Goal: Task Accomplishment & Management: Complete application form

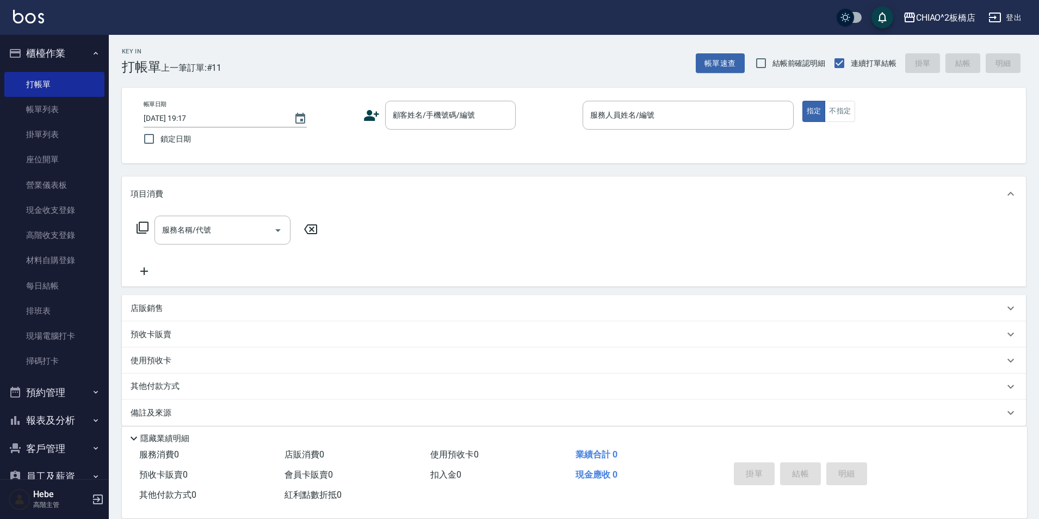
scroll to position [11, 0]
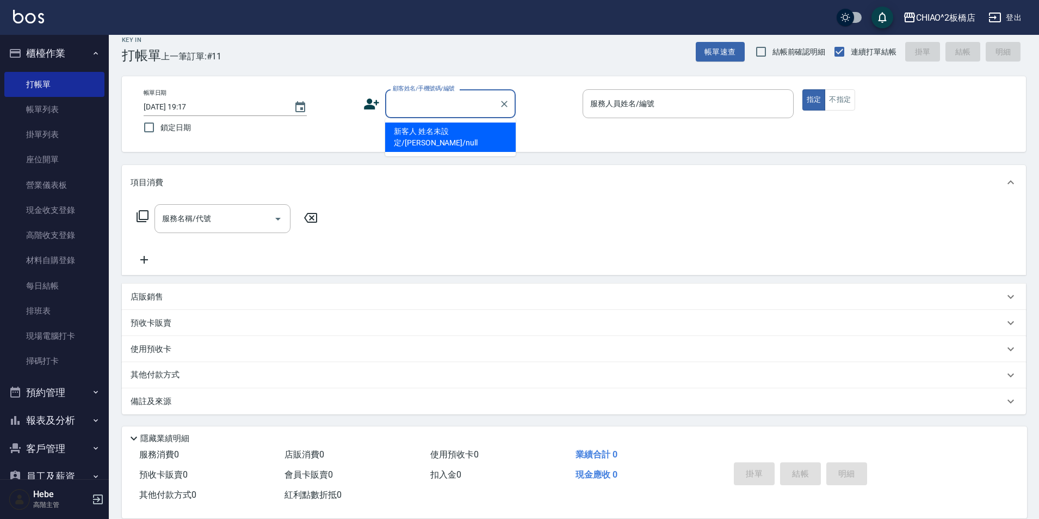
click at [442, 97] on div "顧客姓名/手機號碼/編號 顧客姓名/手機號碼/編號" at bounding box center [450, 103] width 131 height 29
type input "V"
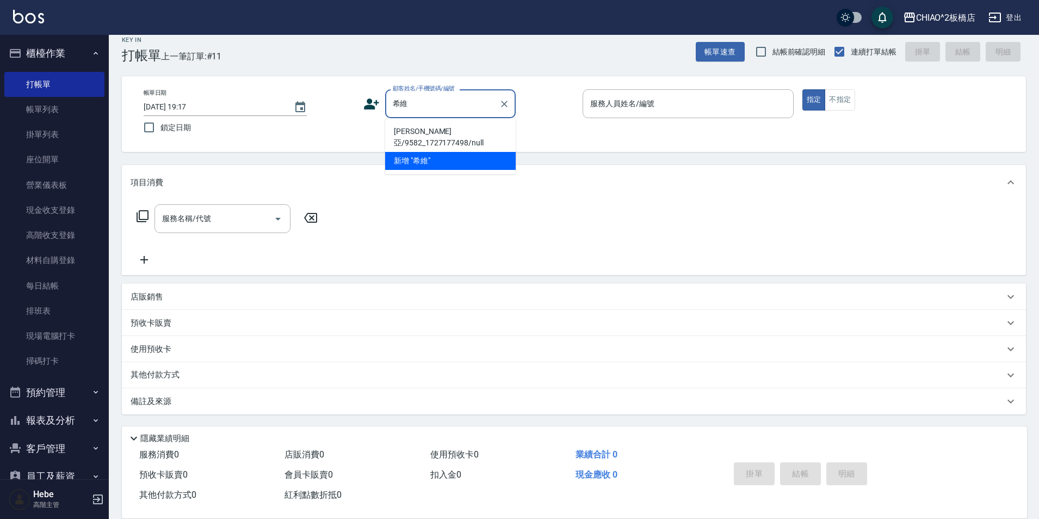
click at [463, 130] on li "[PERSON_NAME]亞/9582_1727177498/null" at bounding box center [450, 136] width 131 height 29
type input "[PERSON_NAME]亞/9582_1727177498/null"
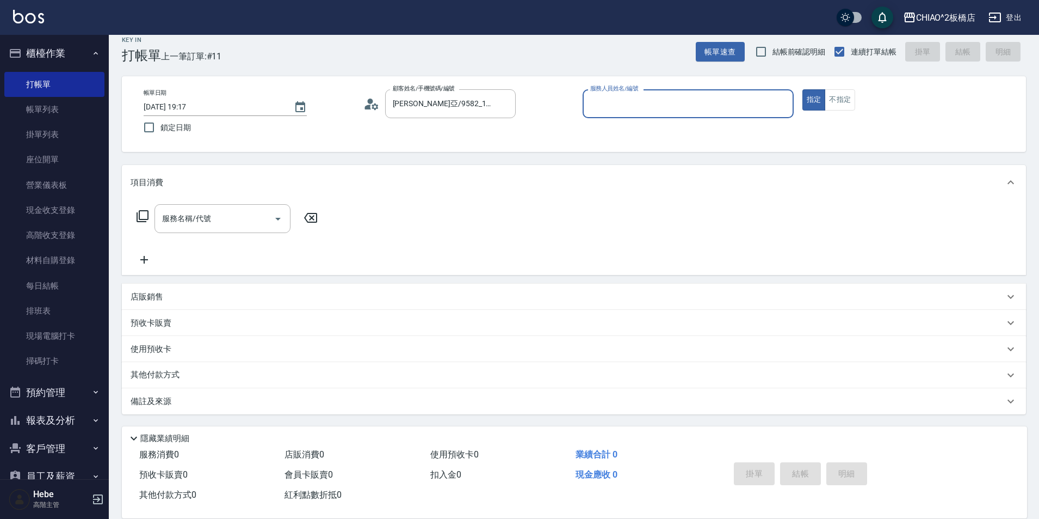
click at [600, 106] on input "服務人員姓名/編號" at bounding box center [688, 103] width 201 height 19
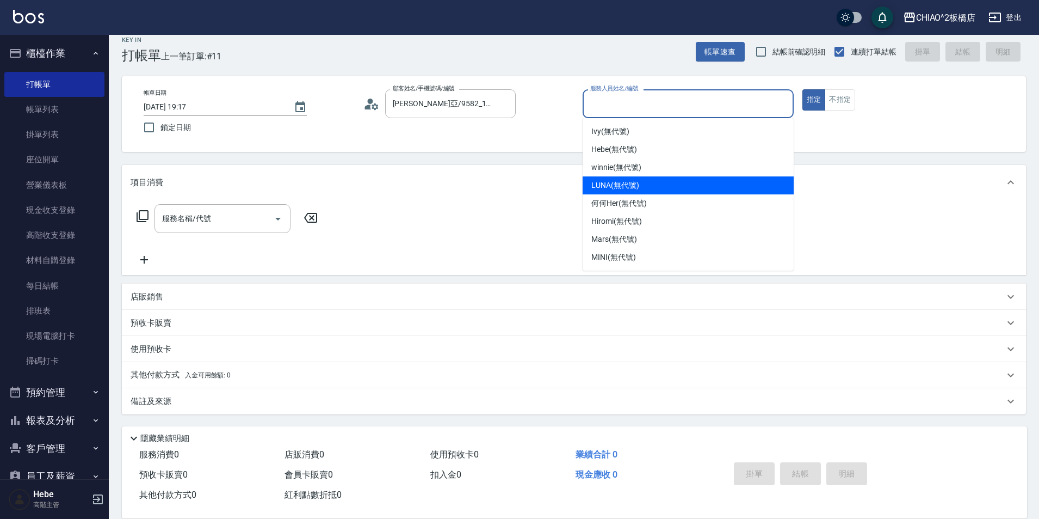
click at [604, 180] on span "LUNA (無代號)" at bounding box center [616, 185] width 48 height 11
type input "LUNA(無代號)"
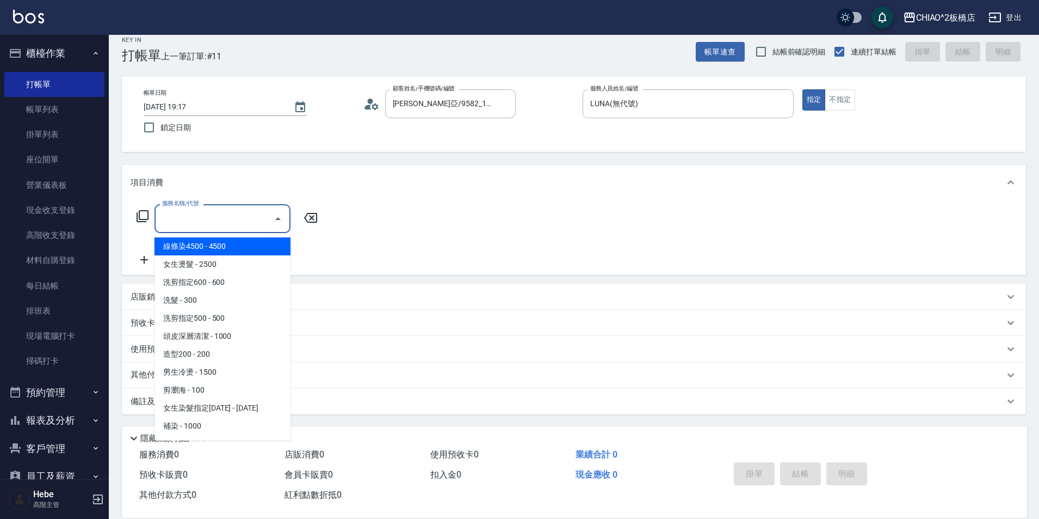
click at [250, 212] on input "服務名稱/代號" at bounding box center [214, 218] width 110 height 19
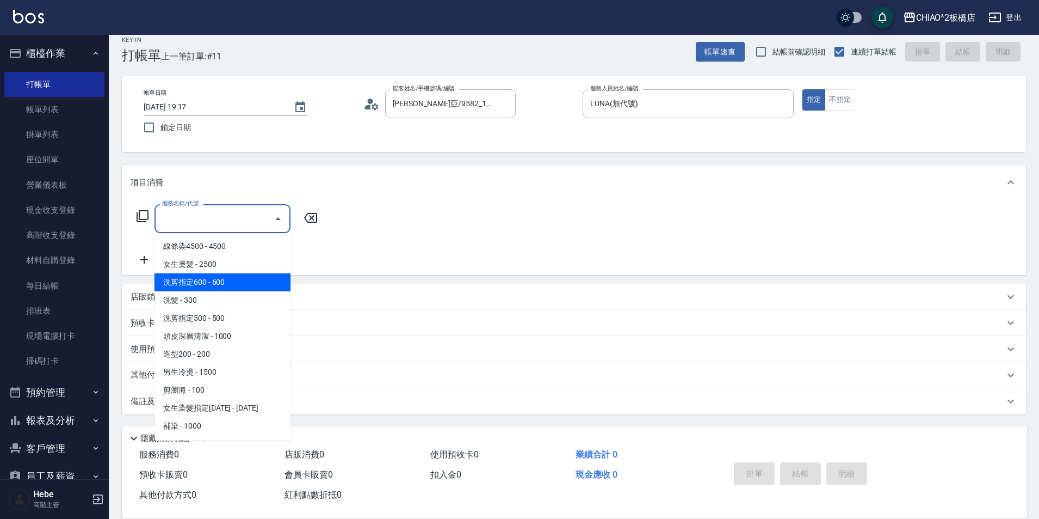
drag, startPoint x: 239, startPoint y: 285, endPoint x: 168, endPoint y: 252, distance: 79.1
click at [238, 285] on span "洗剪指定600 - 600" at bounding box center [223, 282] width 136 height 18
type input "洗剪指定600(96678)"
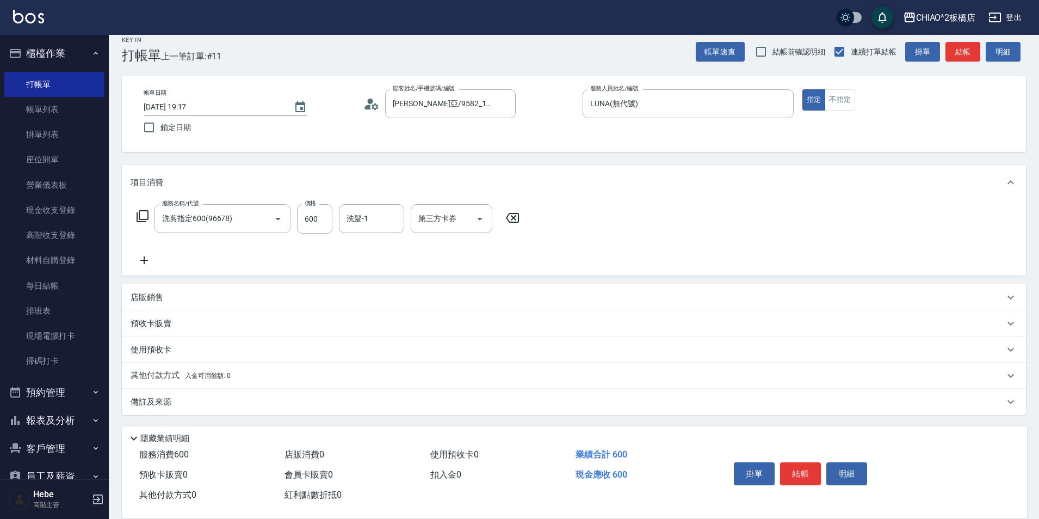
click at [143, 262] on icon at bounding box center [144, 260] width 27 height 13
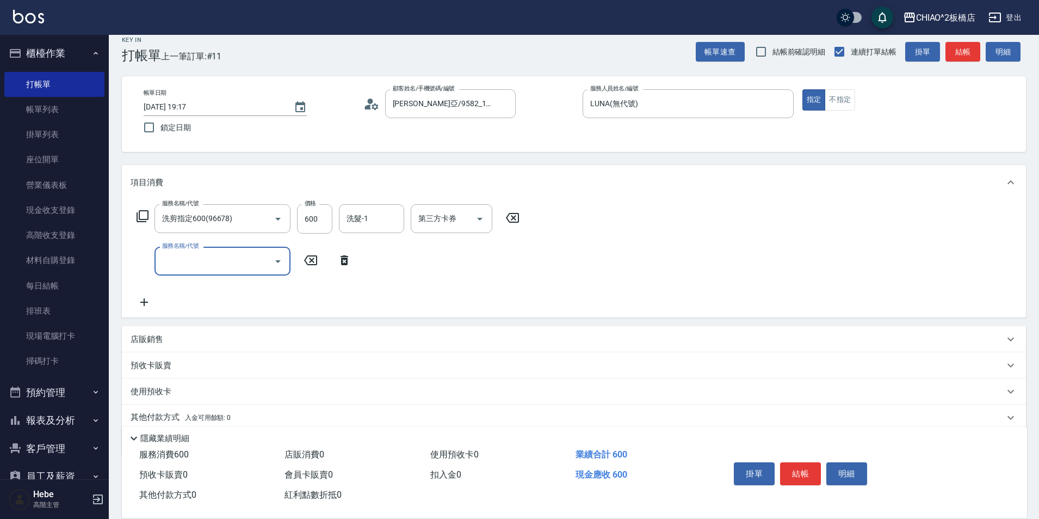
click at [176, 258] on input "服務名稱/代號" at bounding box center [214, 260] width 110 height 19
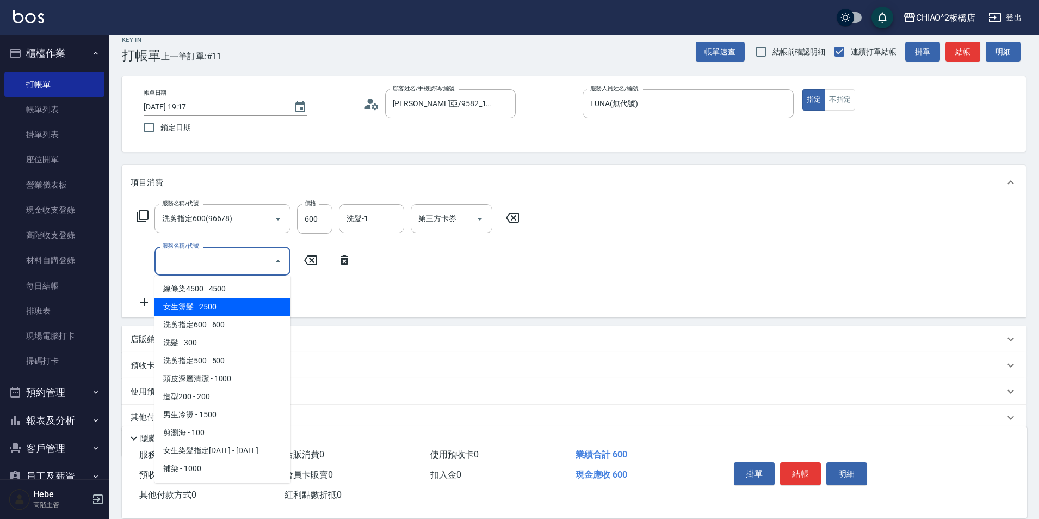
drag, startPoint x: 228, startPoint y: 452, endPoint x: 221, endPoint y: 307, distance: 145.5
click at [221, 307] on ul "線條染4500 - 4500 女生燙髮 - 2500 洗剪指定600 - 600 洗髮 - 300 洗剪指定500 - 500 頭皮深層清潔 - 1000 造…" at bounding box center [223, 378] width 136 height 207
click at [221, 307] on span "女生燙髮 - 2500" at bounding box center [223, 307] width 136 height 18
type input "女生燙髮(96677)"
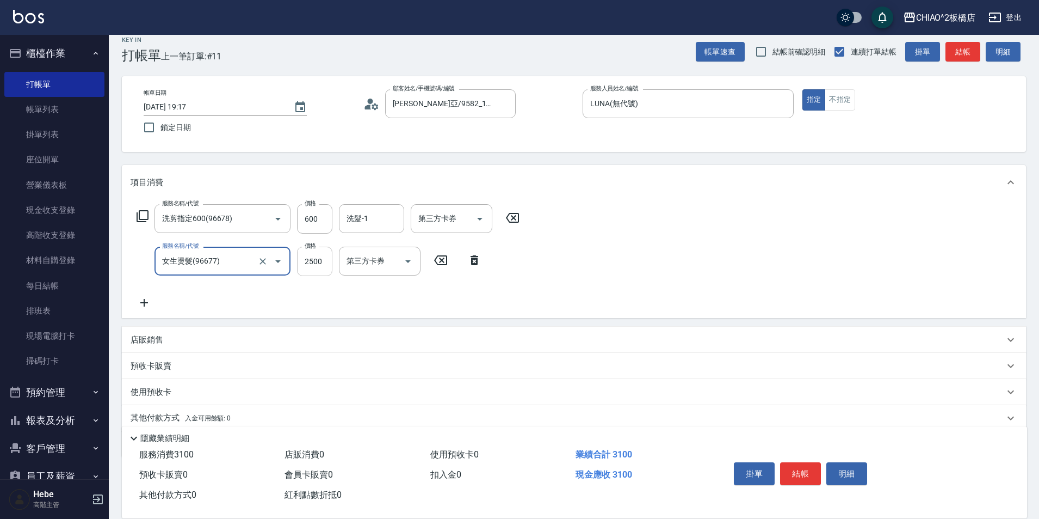
click at [313, 260] on input "2500" at bounding box center [314, 261] width 35 height 29
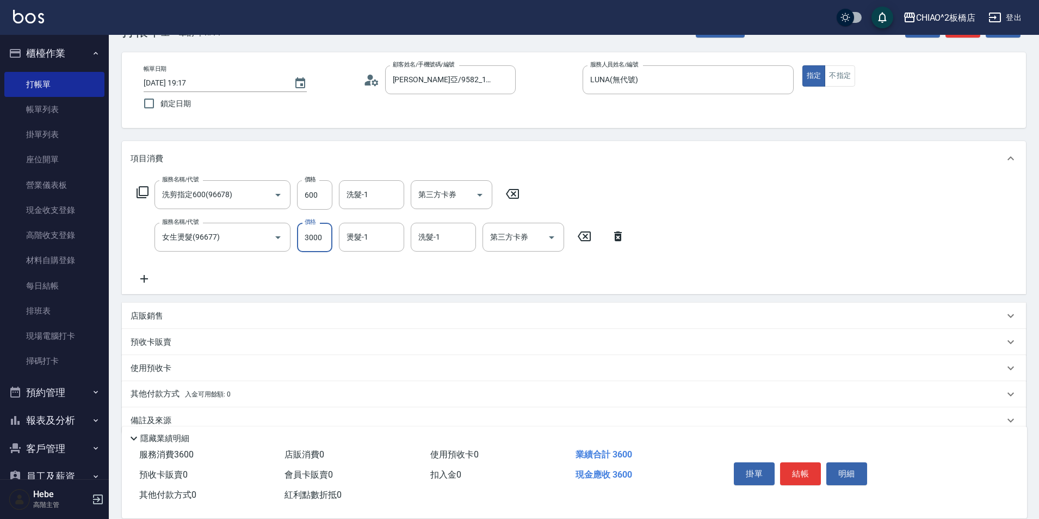
scroll to position [54, 0]
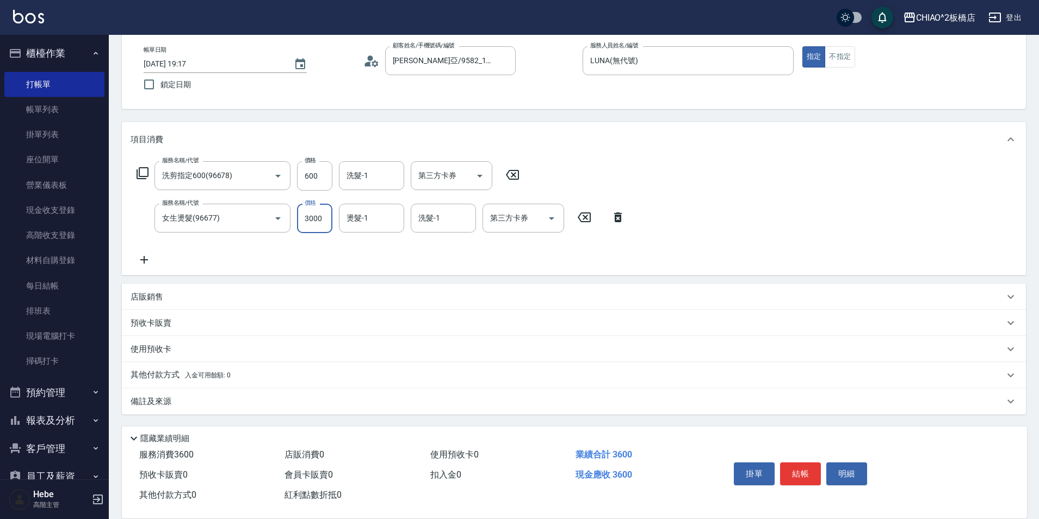
type input "3000"
click at [151, 372] on p "其他付款方式 入金可用餘額: 0" at bounding box center [181, 375] width 100 height 12
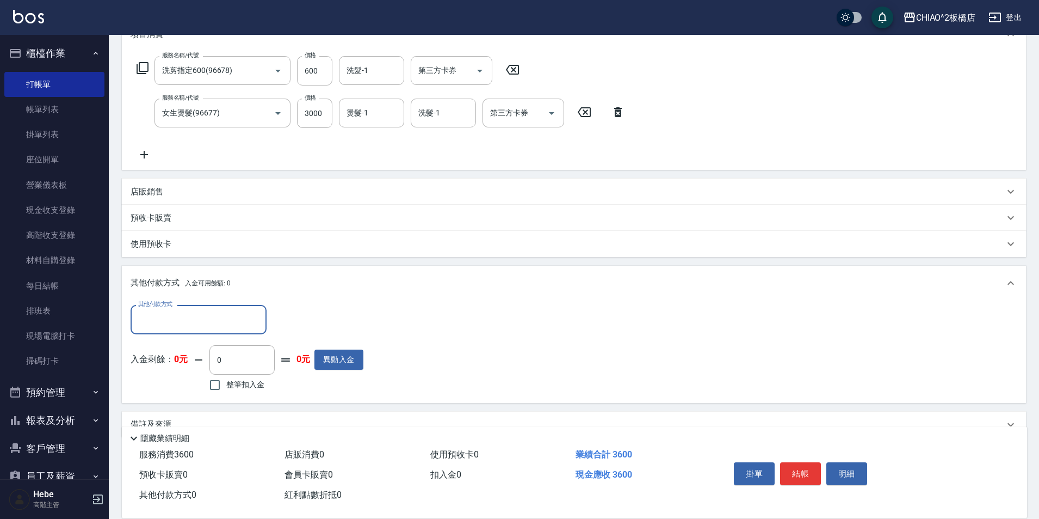
scroll to position [163, 0]
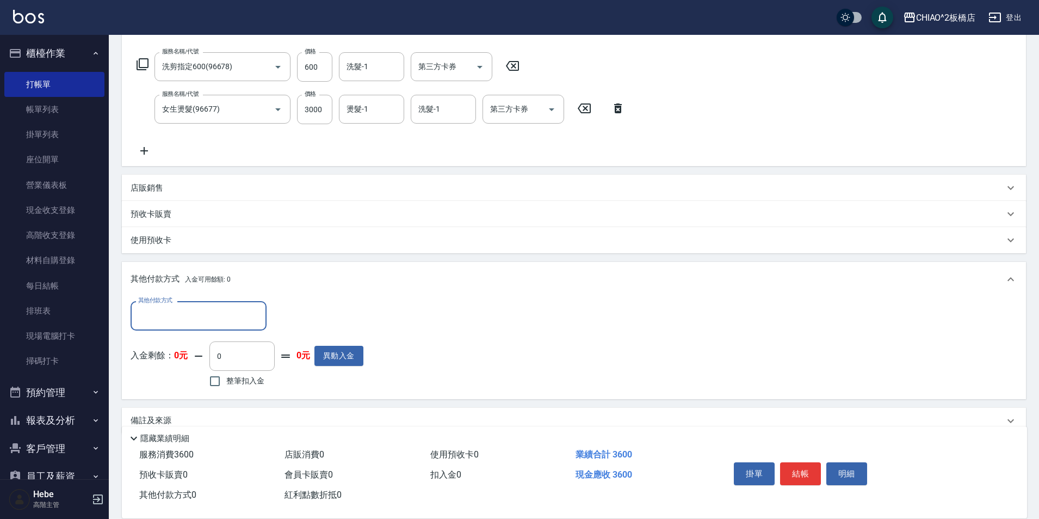
click at [150, 324] on div "其他付款方式" at bounding box center [199, 315] width 136 height 29
click at [151, 365] on span "Line Pay" at bounding box center [199, 362] width 136 height 18
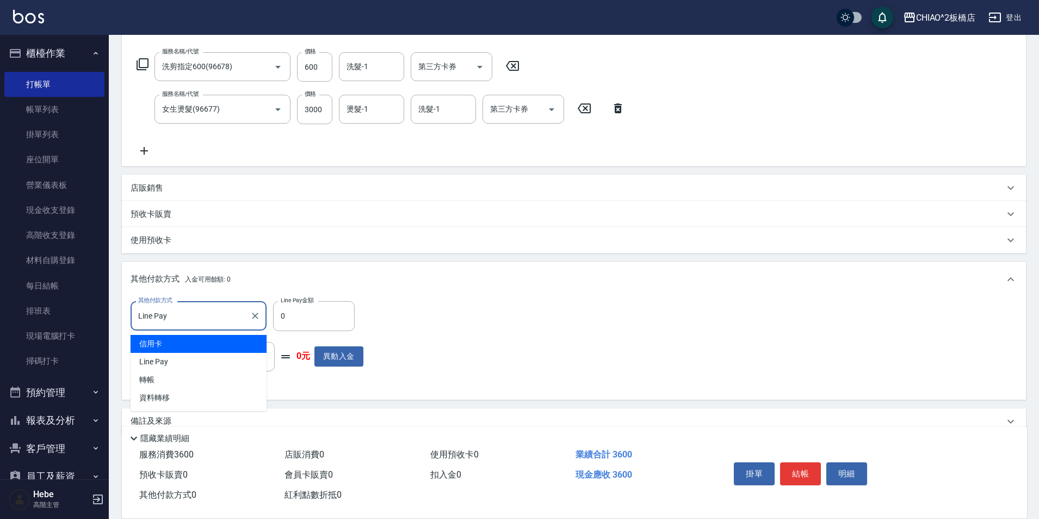
click at [213, 315] on input "Line Pay" at bounding box center [191, 315] width 110 height 19
drag, startPoint x: 177, startPoint y: 342, endPoint x: 300, endPoint y: 337, distance: 123.1
click at [177, 341] on span "信用卡" at bounding box center [199, 344] width 136 height 18
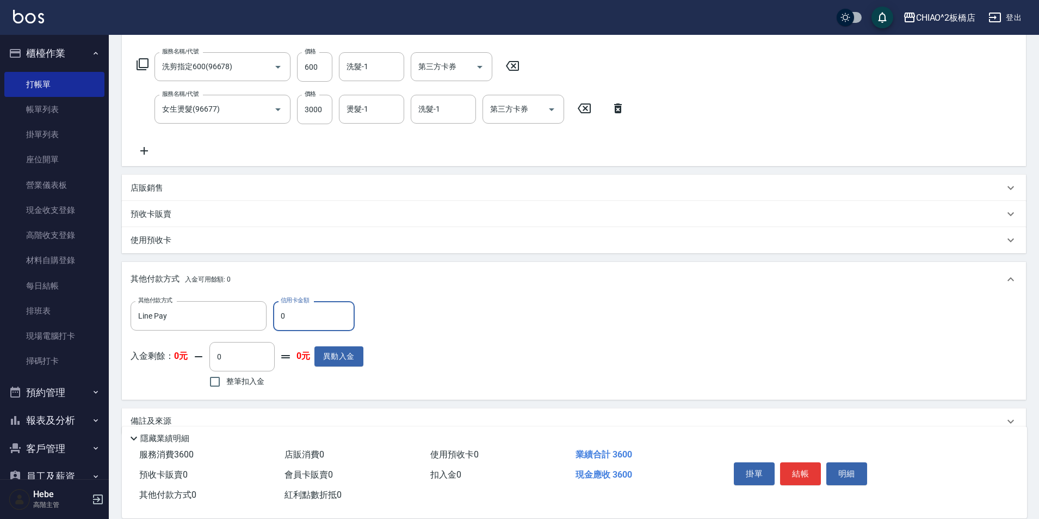
type input "信用卡"
type input "3600"
click at [799, 465] on button "結帳" at bounding box center [800, 473] width 41 height 23
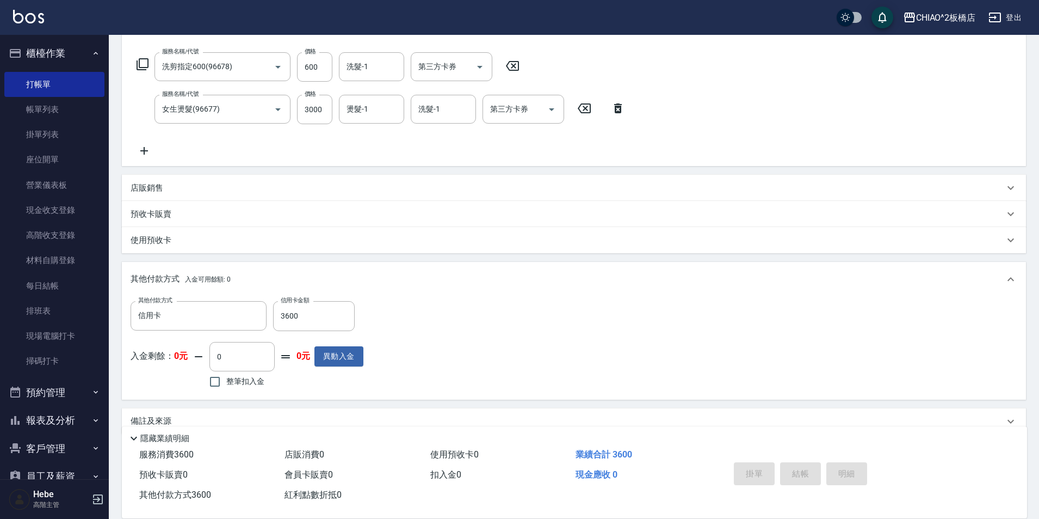
type input "[DATE] 19:57"
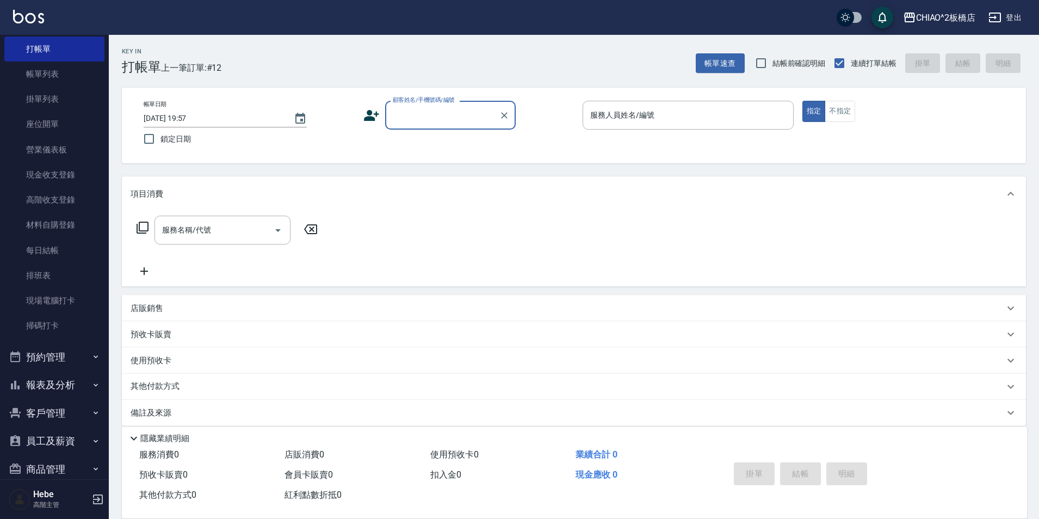
scroll to position [108, 0]
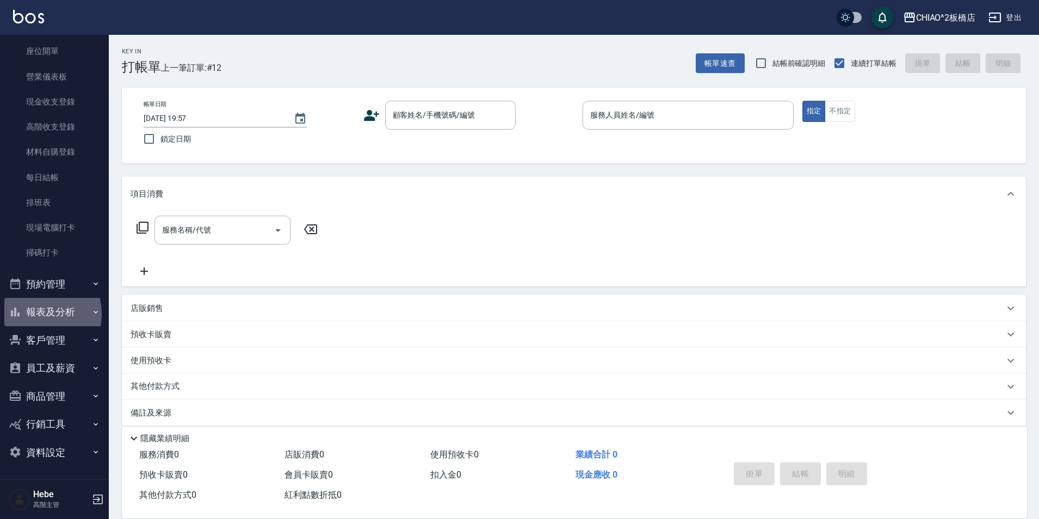
click at [34, 314] on button "報表及分析" at bounding box center [54, 312] width 100 height 28
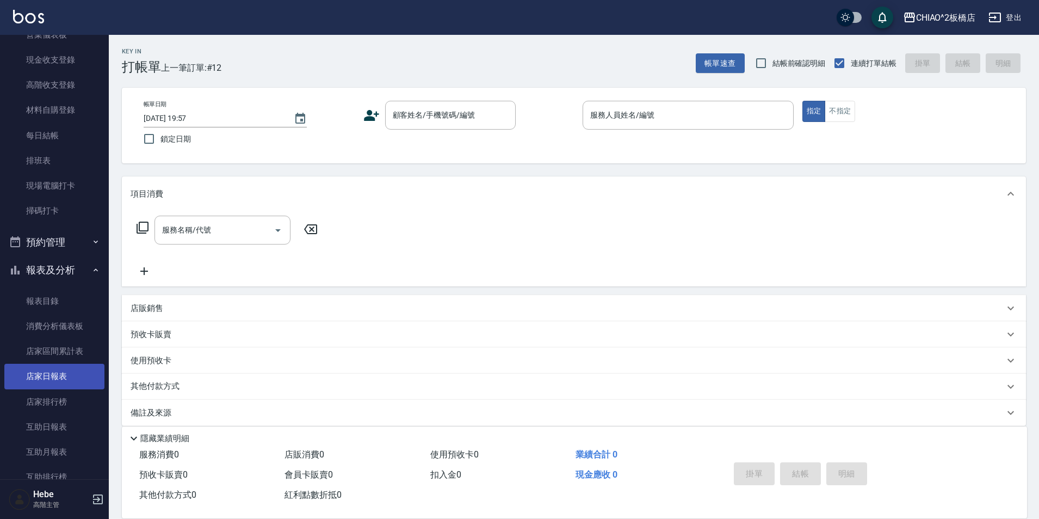
scroll to position [217, 0]
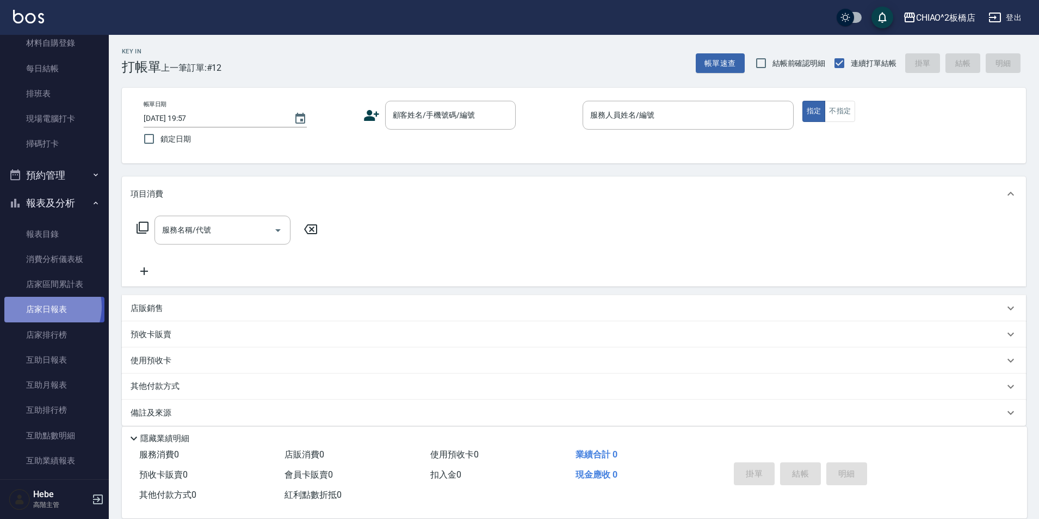
click at [44, 306] on link "店家日報表" at bounding box center [54, 309] width 100 height 25
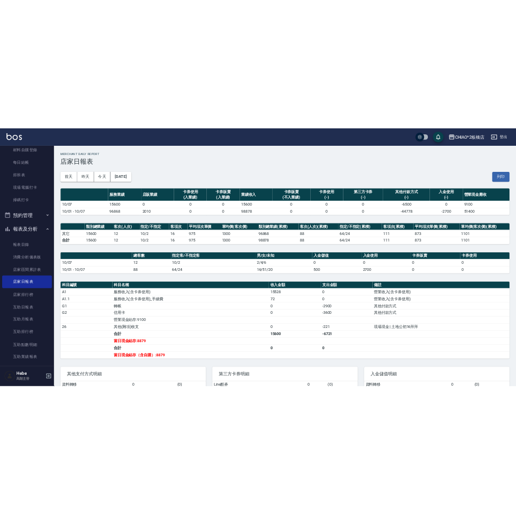
scroll to position [163, 0]
